Goal: Find specific page/section: Find specific page/section

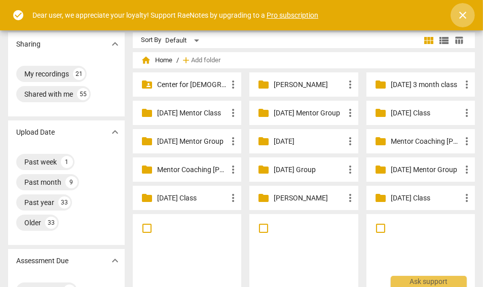
click at [459, 15] on span "close" at bounding box center [462, 15] width 12 height 12
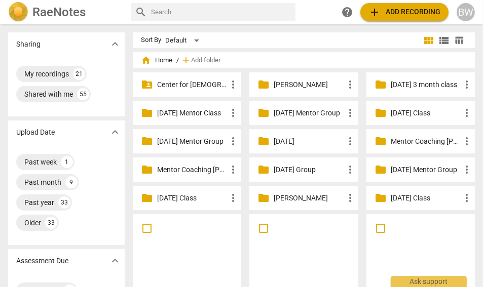
click at [177, 15] on input "text" at bounding box center [221, 12] width 140 height 16
type input "[PERSON_NAME]"
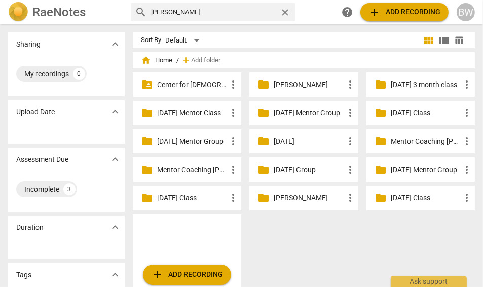
click at [172, 137] on p "[DATE] Mentor Group" at bounding box center [192, 141] width 70 height 11
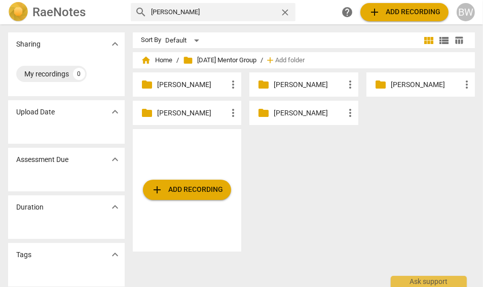
click at [295, 86] on p "[PERSON_NAME]" at bounding box center [309, 85] width 70 height 11
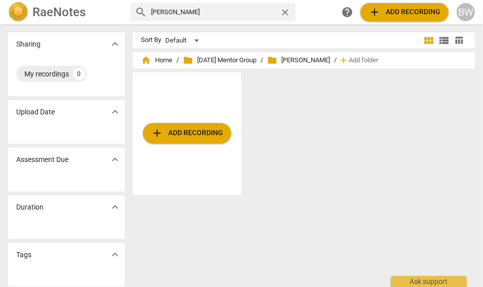
click at [56, 12] on h2 "RaeNotes" at bounding box center [58, 12] width 53 height 14
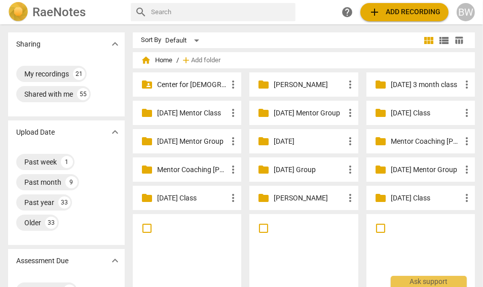
click at [181, 137] on p "[DATE] Mentor Group" at bounding box center [192, 141] width 70 height 11
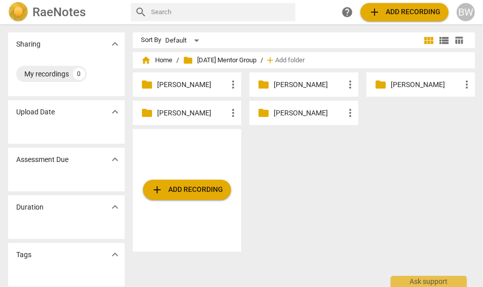
click at [285, 86] on p "[PERSON_NAME]" at bounding box center [309, 85] width 70 height 11
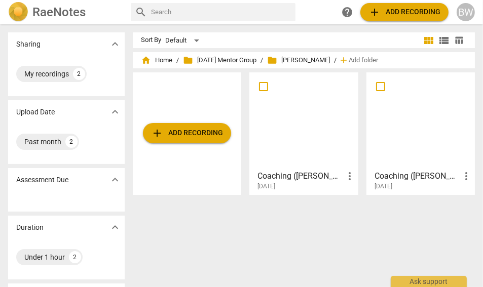
click at [320, 128] on div at bounding box center [303, 121] width 101 height 90
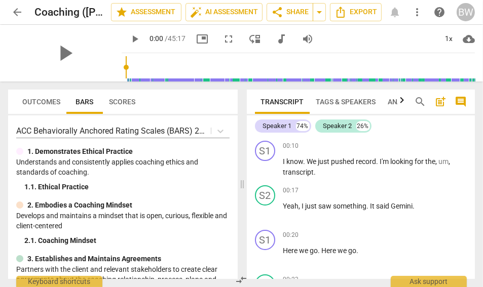
click at [19, 9] on span "arrow_back" at bounding box center [17, 12] width 12 height 12
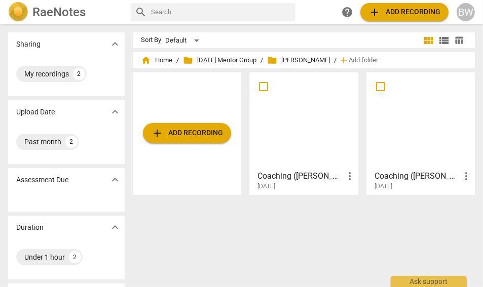
click at [382, 115] on div at bounding box center [420, 121] width 101 height 90
